Goal: Find specific page/section: Find specific page/section

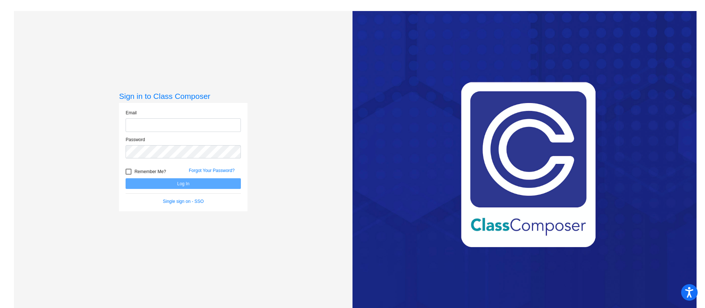
type input "[PERSON_NAME][EMAIL_ADDRESS][PERSON_NAME][DOMAIN_NAME]"
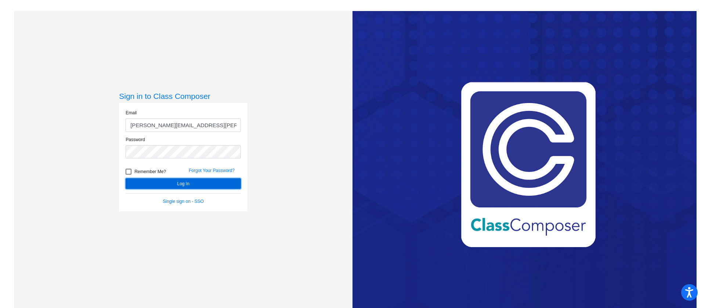
click at [201, 184] on button "Log In" at bounding box center [183, 183] width 115 height 11
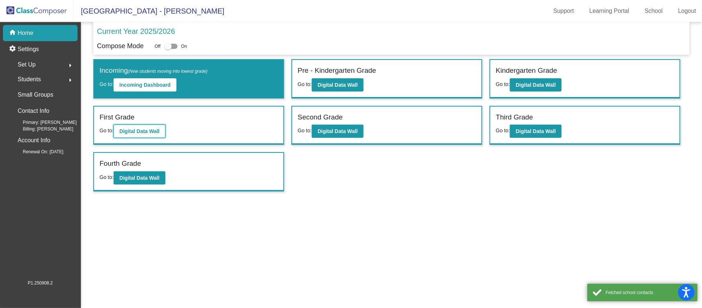
click at [147, 128] on b "Digital Data Wall" at bounding box center [139, 131] width 40 height 6
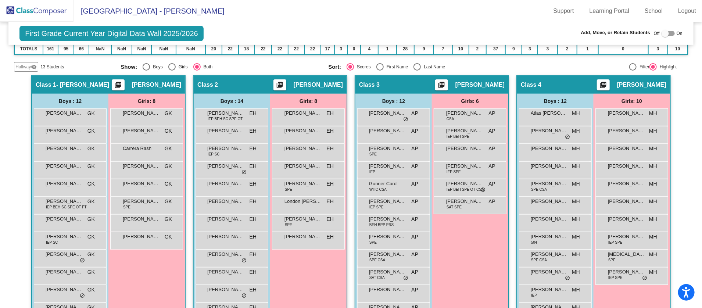
scroll to position [201, 0]
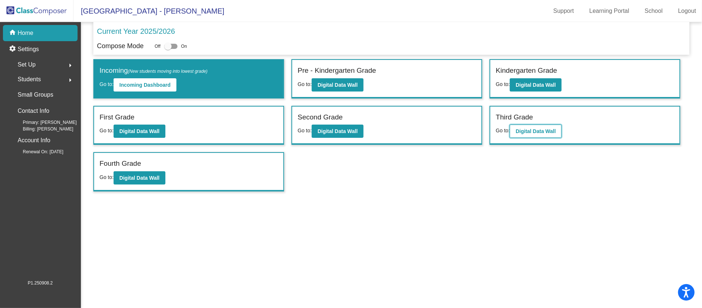
click at [538, 136] on button "Digital Data Wall" at bounding box center [535, 131] width 52 height 13
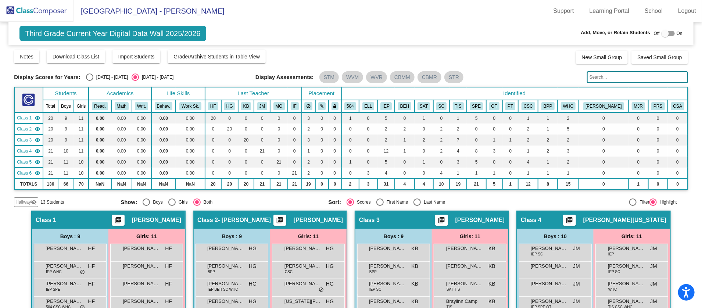
click at [415, 199] on div "Select an option" at bounding box center [416, 201] width 7 height 7
click at [417, 206] on input "Last Name" at bounding box center [417, 206] width 0 height 0
radio input "true"
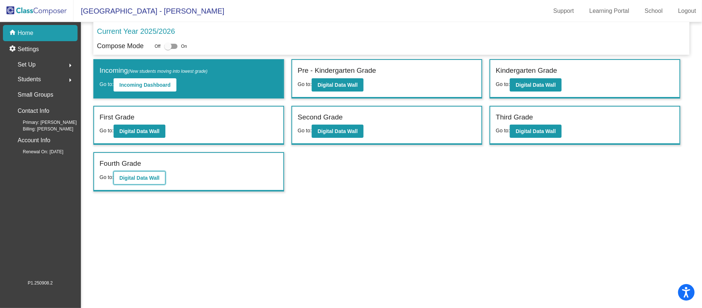
click at [120, 171] on button "Digital Data Wall" at bounding box center [139, 177] width 52 height 13
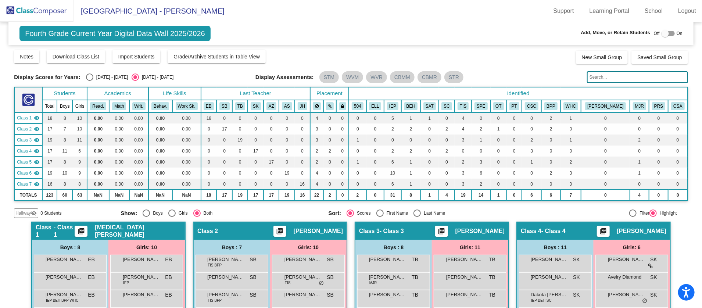
click at [418, 213] on div "Select an option" at bounding box center [416, 212] width 7 height 7
click at [417, 217] on input "Last Name" at bounding box center [417, 217] width 0 height 0
radio input "true"
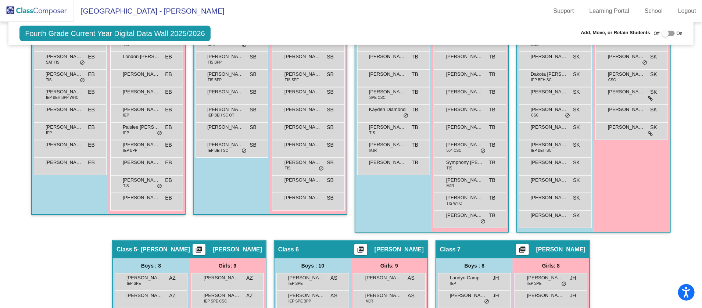
scroll to position [371, 0]
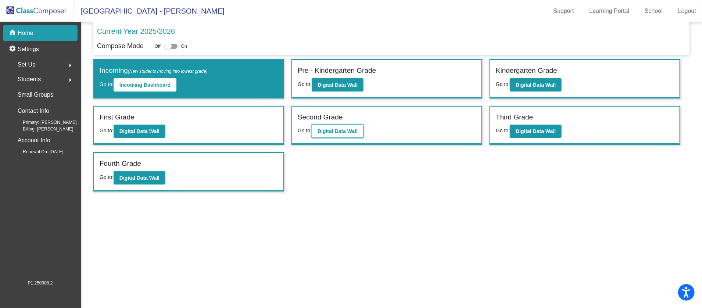
click at [336, 133] on button "Digital Data Wall" at bounding box center [337, 131] width 52 height 13
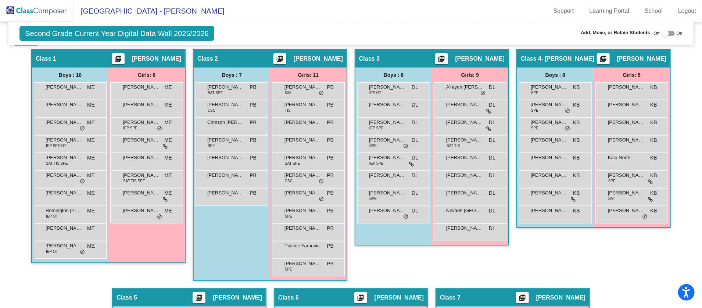
scroll to position [165, 0]
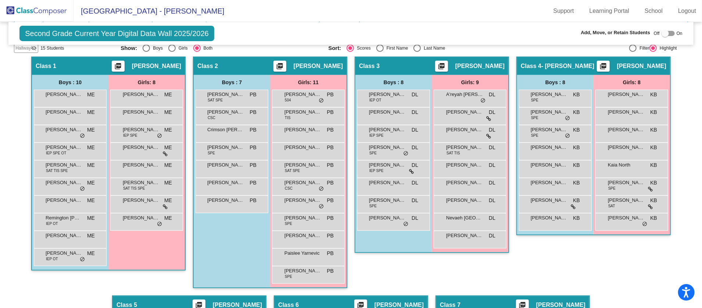
click at [371, 268] on div "Class 3 picture_as_pdf [PERSON_NAME] Add Student First Name Last Name Student I…" at bounding box center [431, 176] width 154 height 239
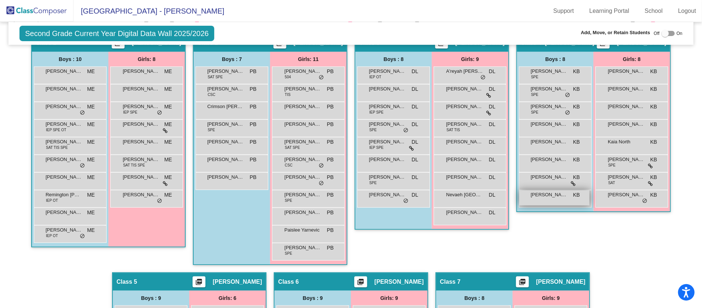
scroll to position [133, 0]
